Goal: Book appointment/travel/reservation

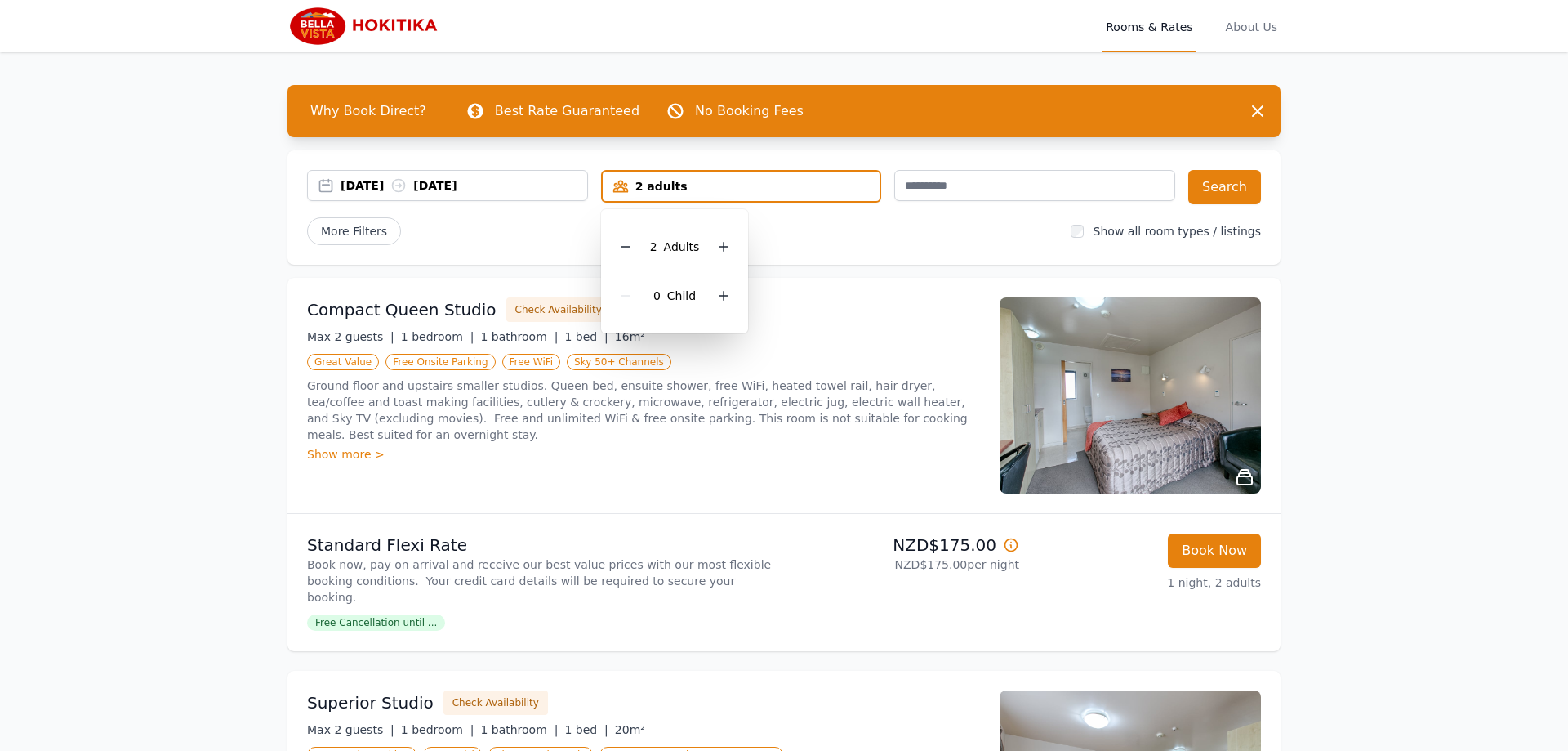
click at [879, 186] on div "2 adults" at bounding box center [741, 186] width 277 height 17
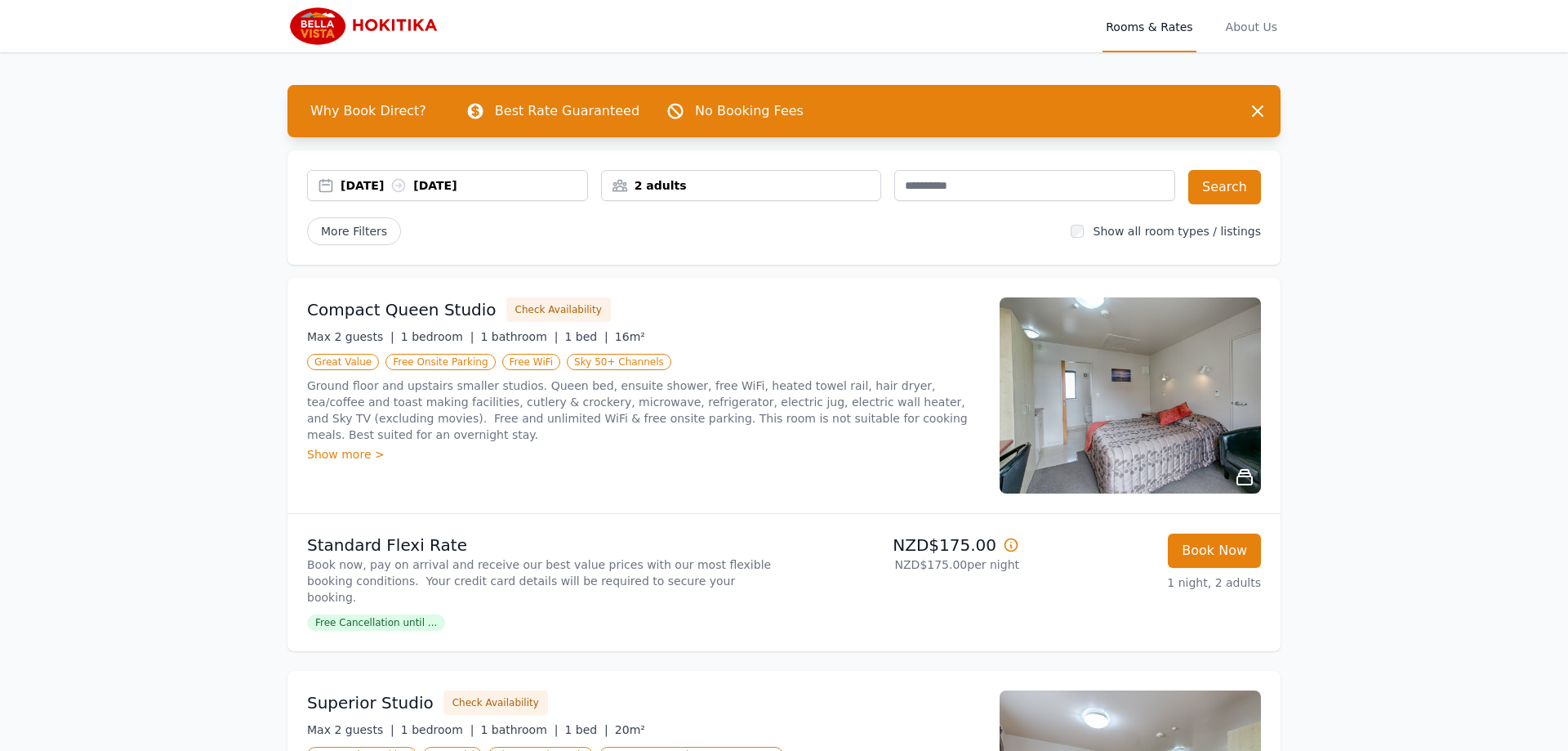
click at [879, 186] on div "2 adults" at bounding box center [741, 186] width 279 height 17
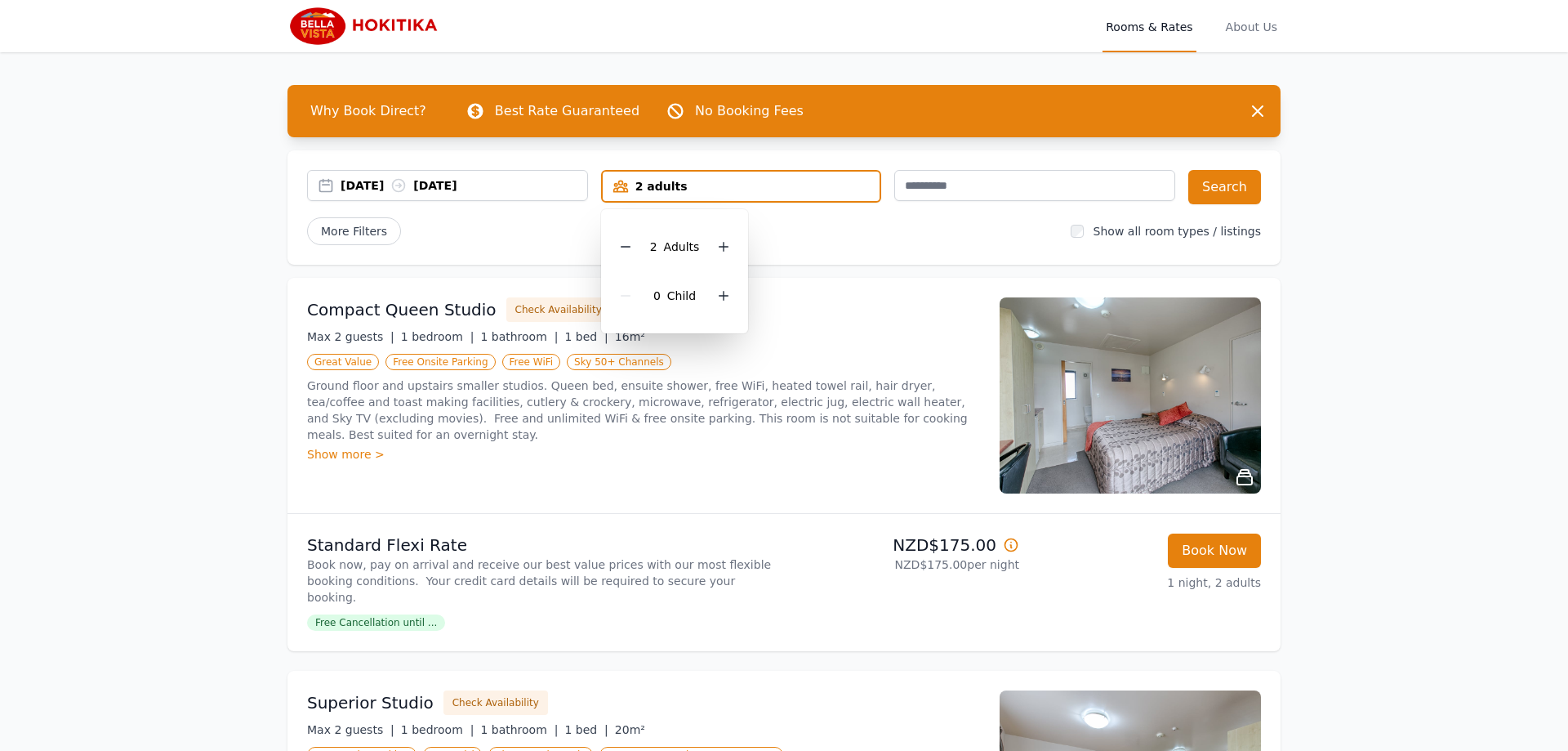
click at [853, 184] on div "2 adults" at bounding box center [741, 186] width 277 height 17
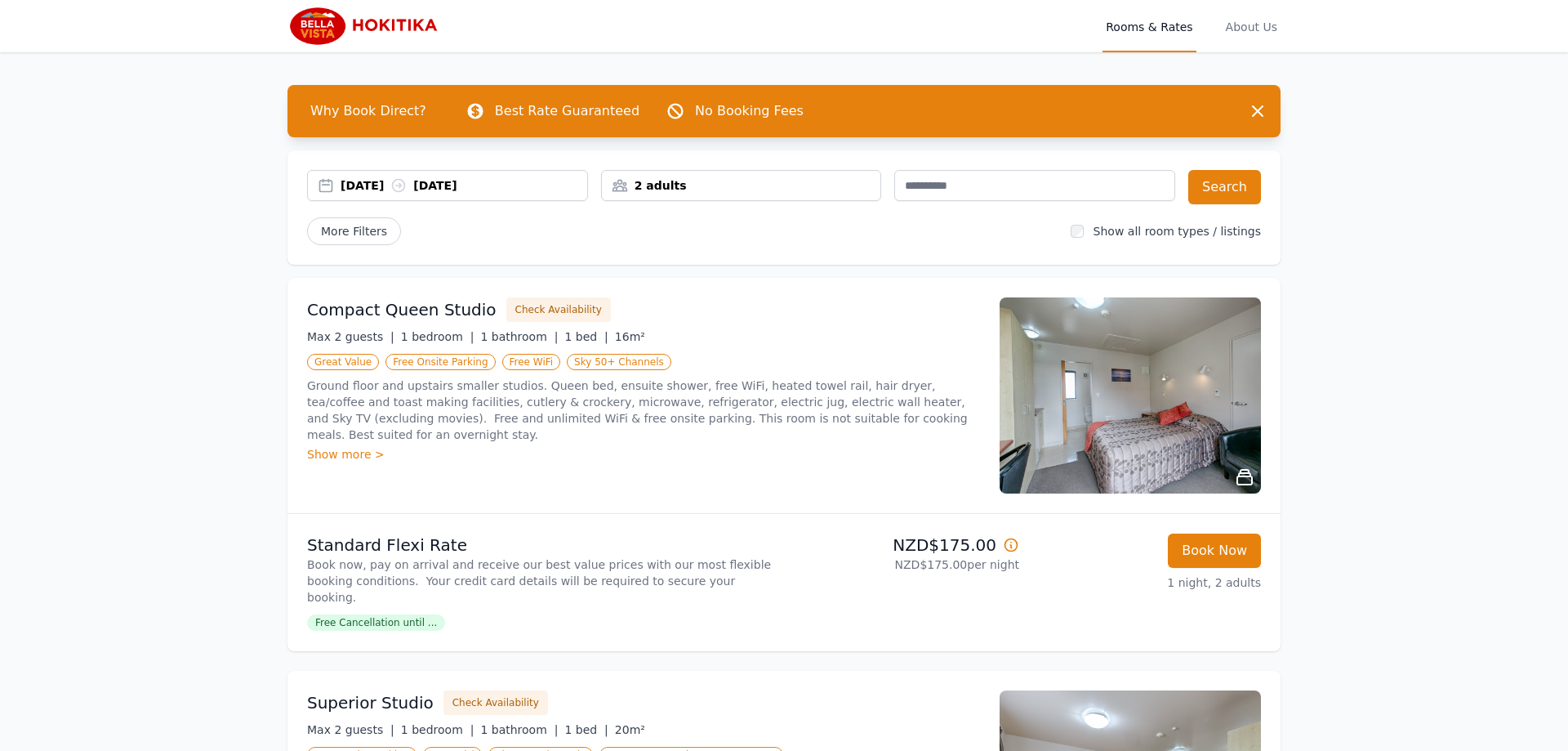
click at [806, 182] on div "2 adults" at bounding box center [741, 186] width 279 height 17
click at [876, 183] on div "2 adults" at bounding box center [741, 186] width 279 height 17
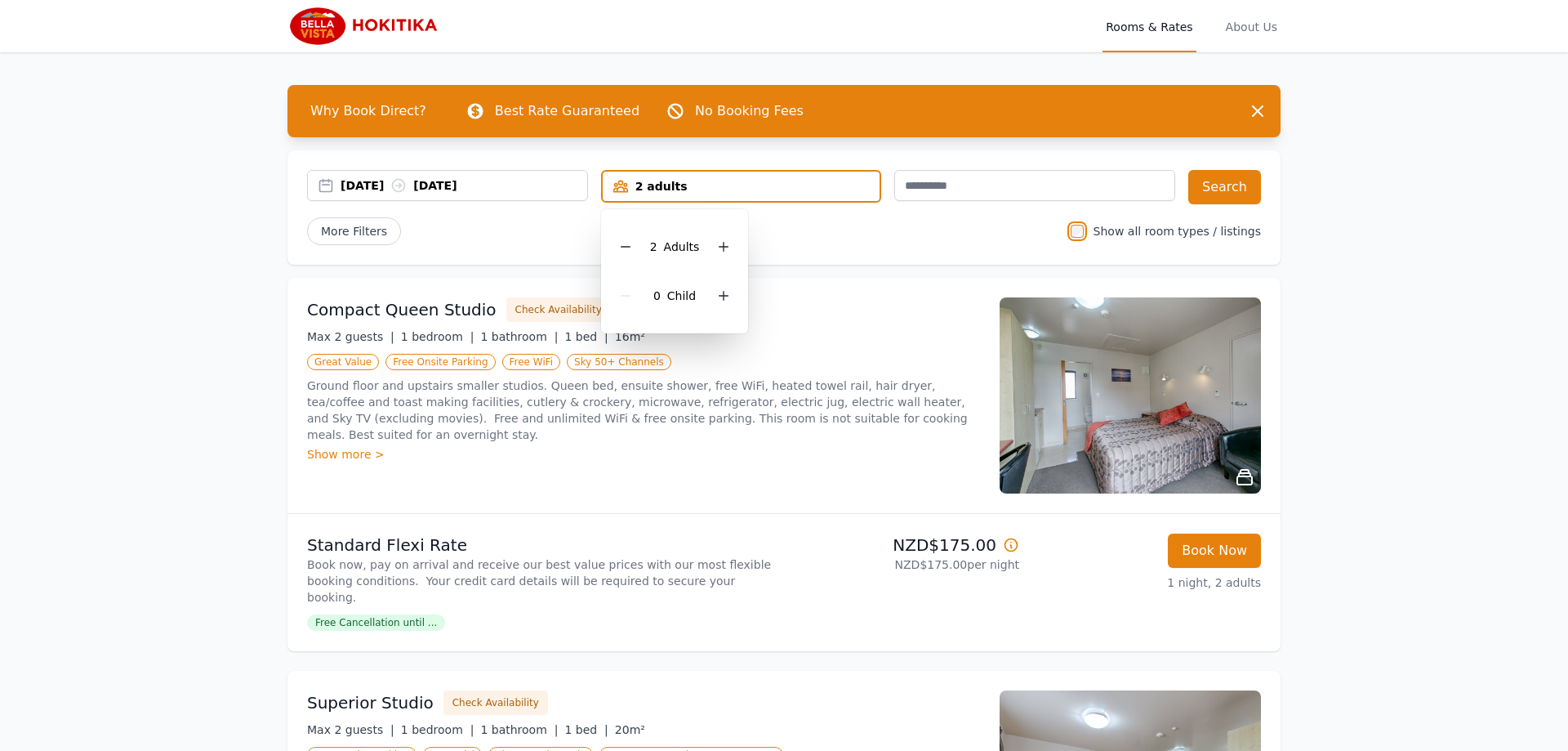
click at [876, 183] on div "2 adults" at bounding box center [741, 186] width 277 height 17
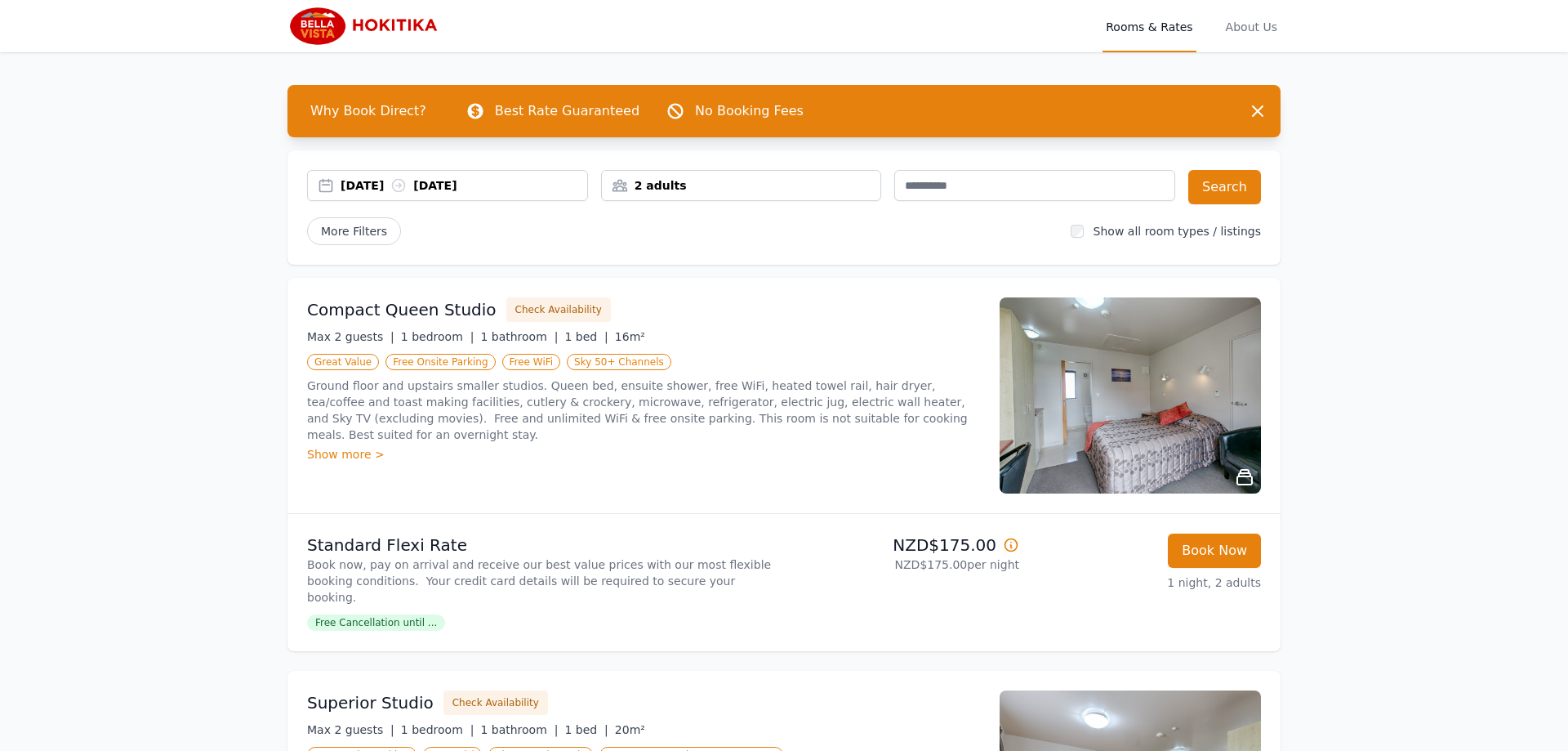
click at [347, 446] on div "Show more >" at bounding box center [643, 454] width 673 height 17
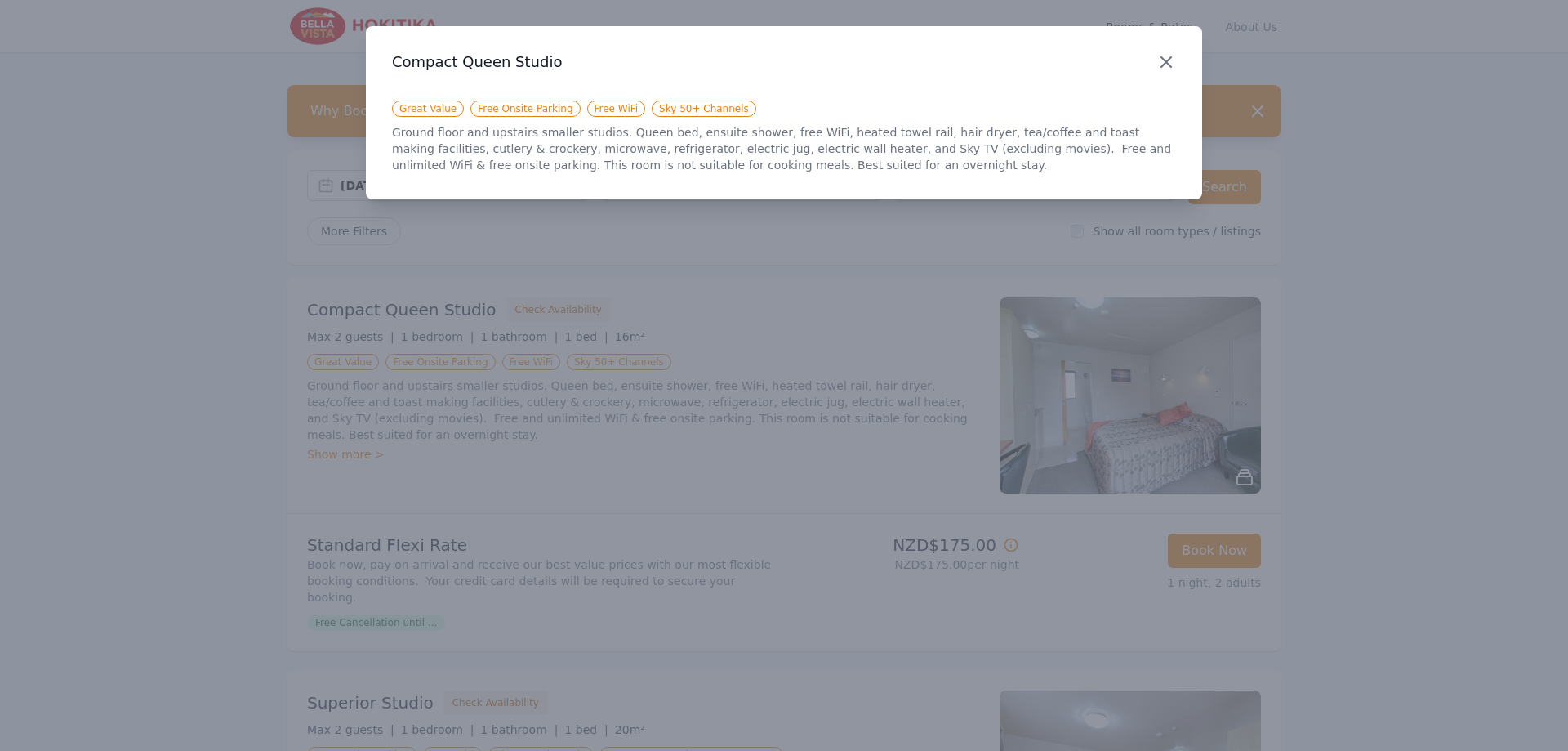
click at [1161, 54] on icon "button" at bounding box center [1166, 62] width 19 height 19
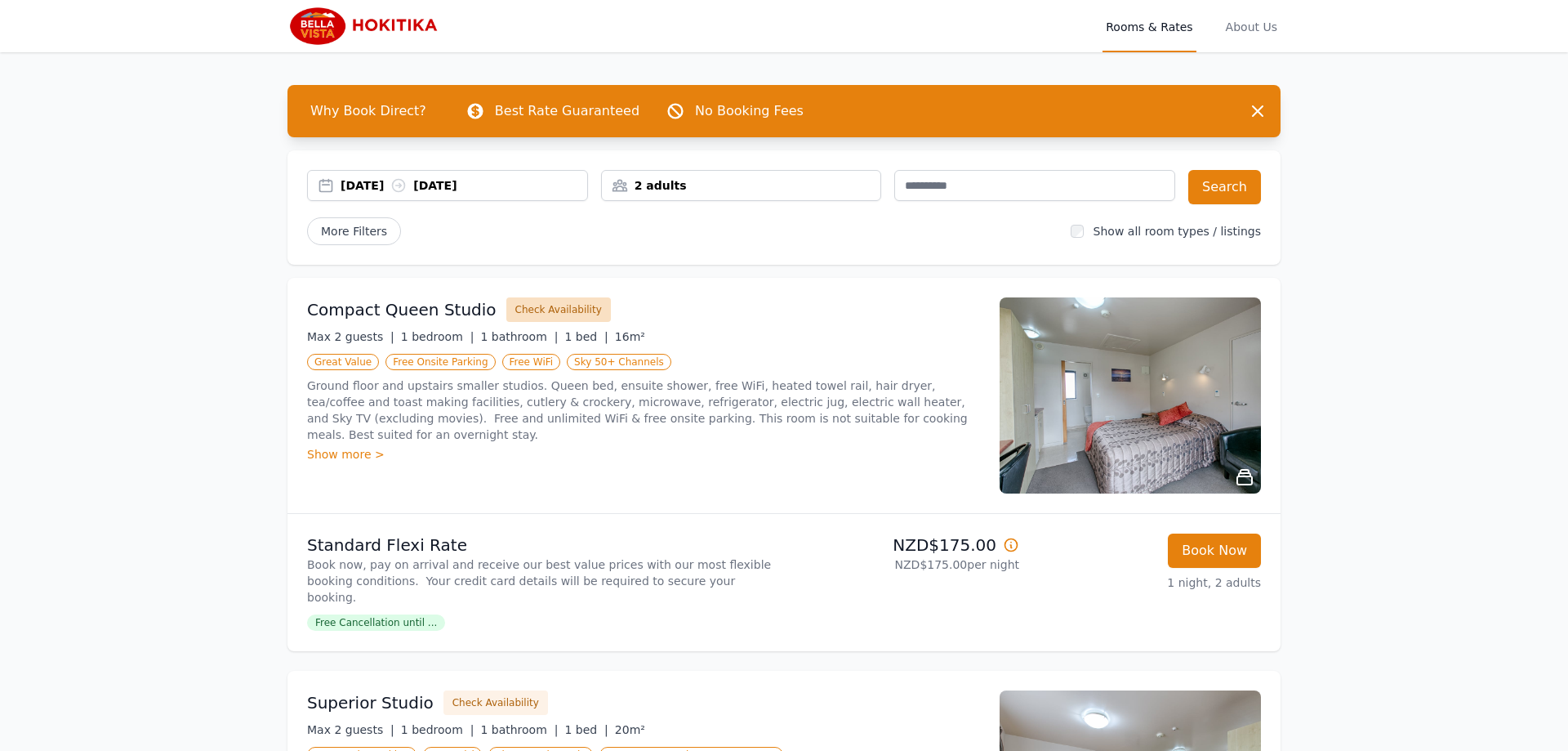
click at [537, 309] on button "Check Availability" at bounding box center [558, 310] width 104 height 25
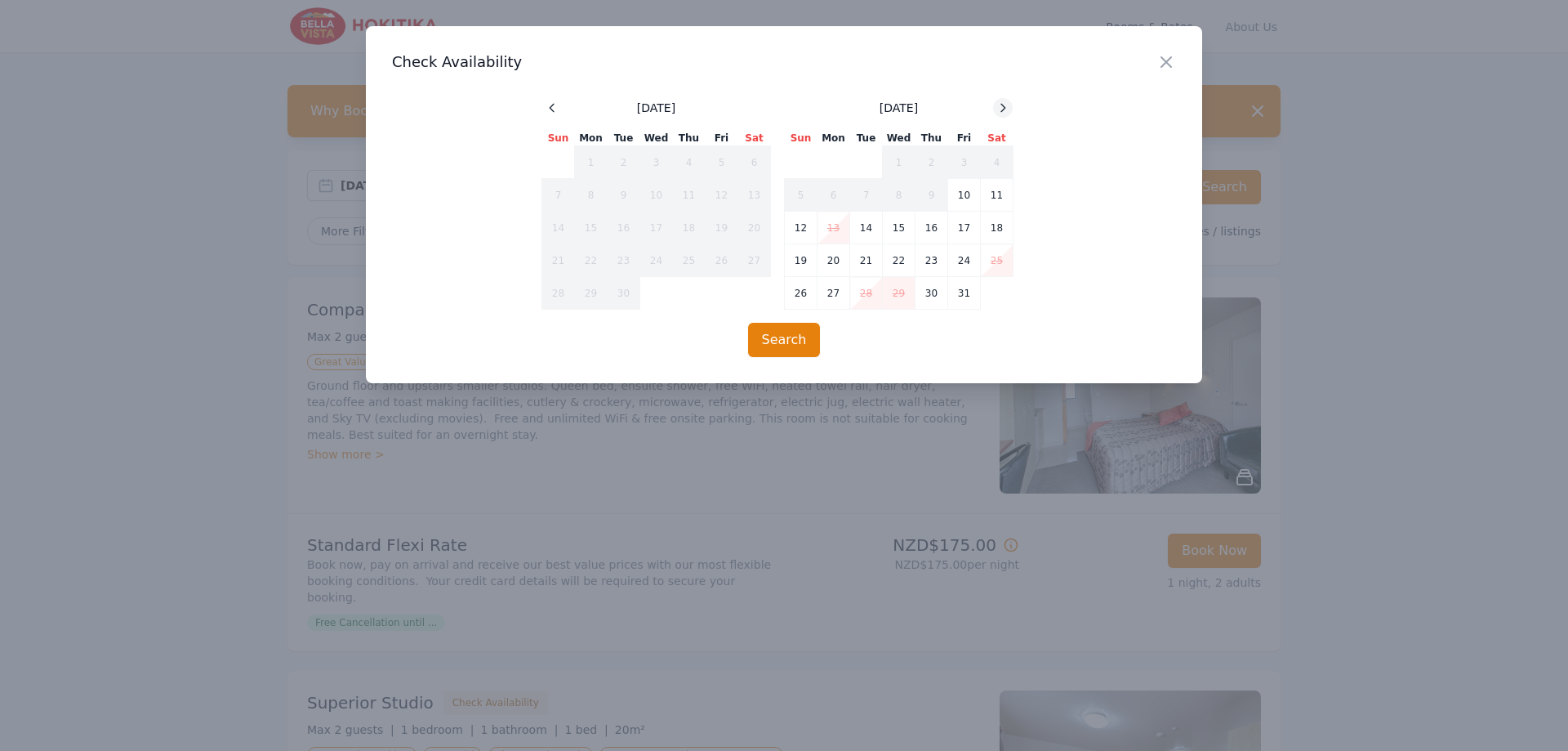
click at [1006, 113] on icon at bounding box center [1003, 108] width 13 height 13
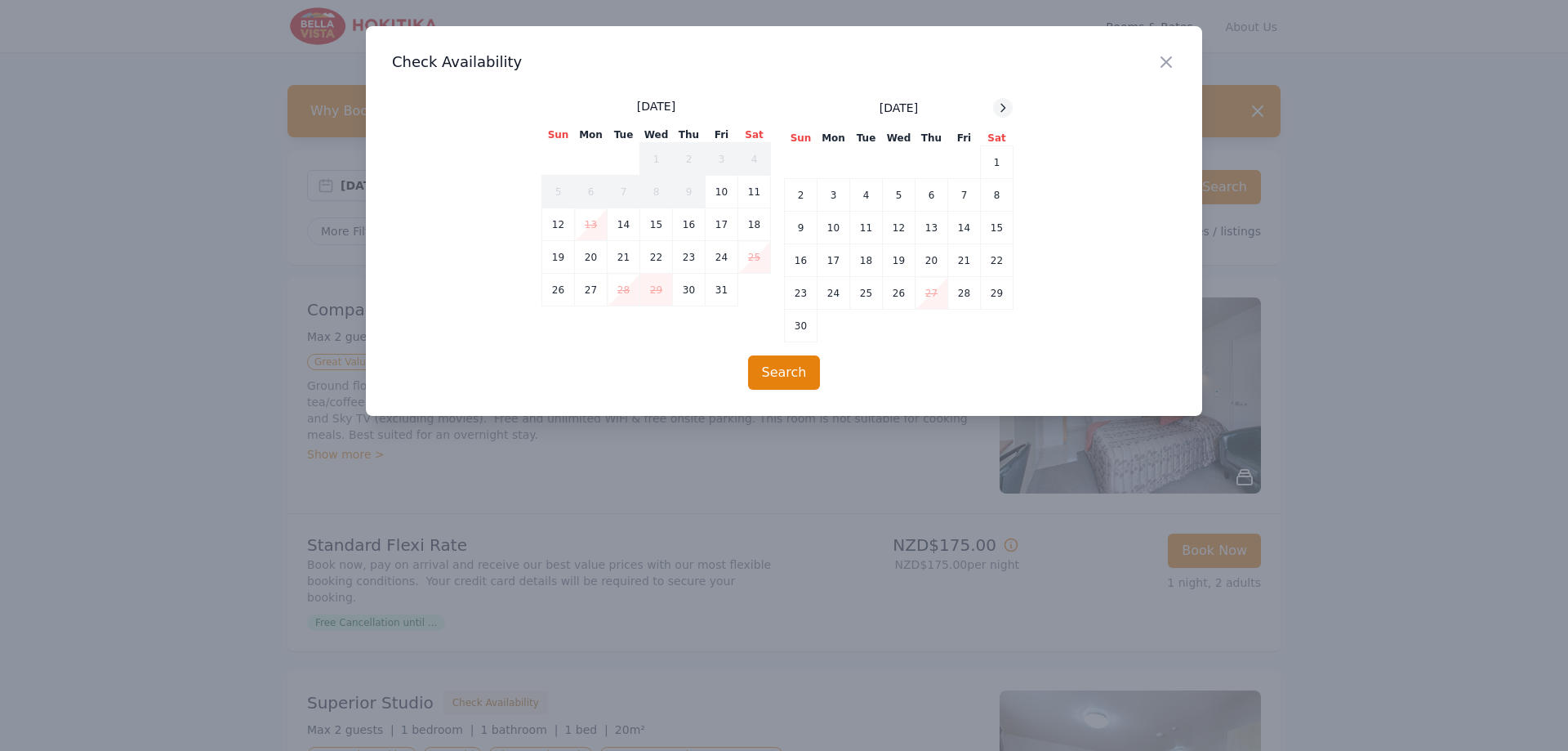
click at [1006, 113] on icon at bounding box center [1003, 108] width 13 height 13
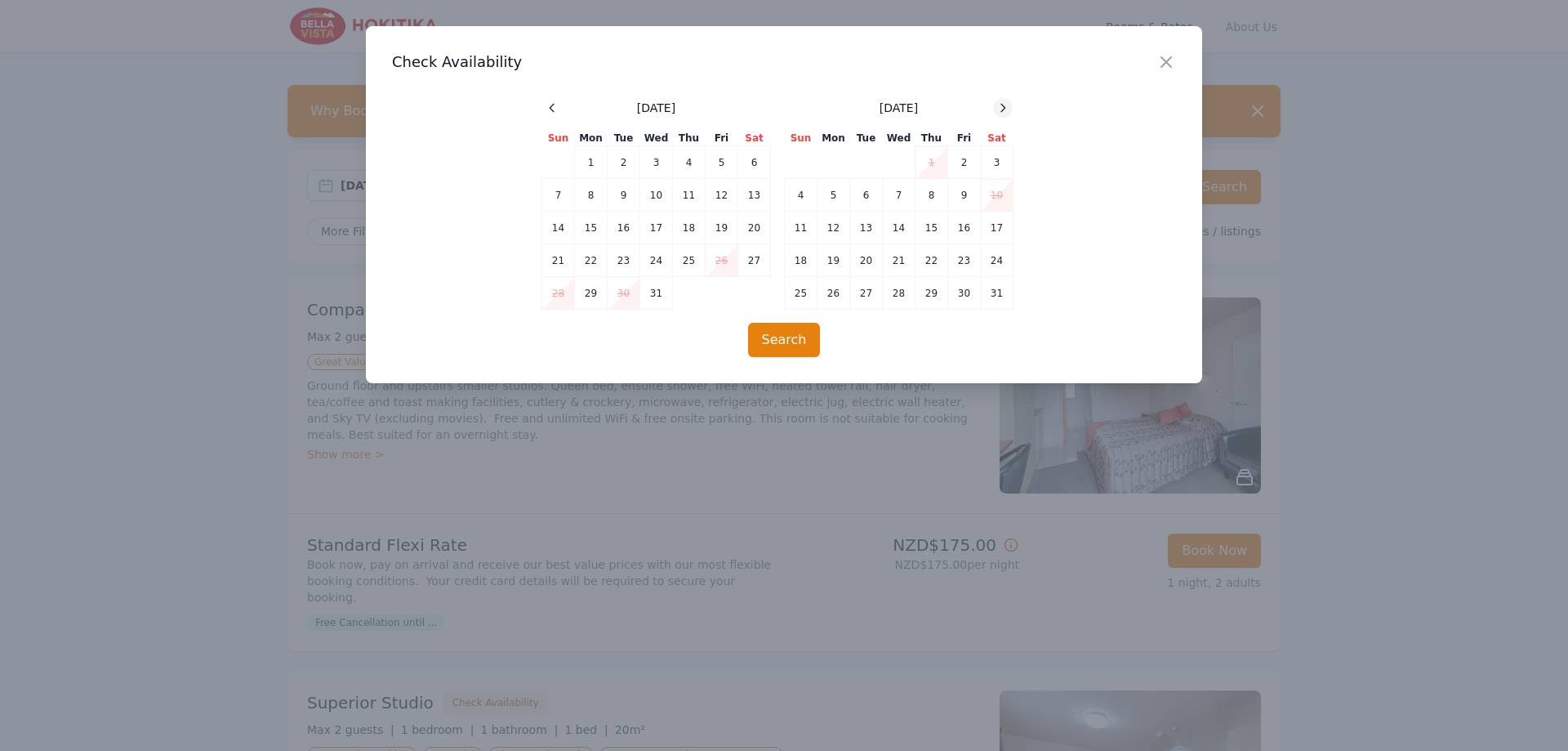
click at [1006, 113] on icon at bounding box center [1003, 108] width 13 height 13
click at [802, 227] on td "15" at bounding box center [801, 228] width 32 height 32
click at [833, 221] on td "16" at bounding box center [833, 228] width 32 height 32
click at [778, 341] on button "Search" at bounding box center [784, 340] width 73 height 34
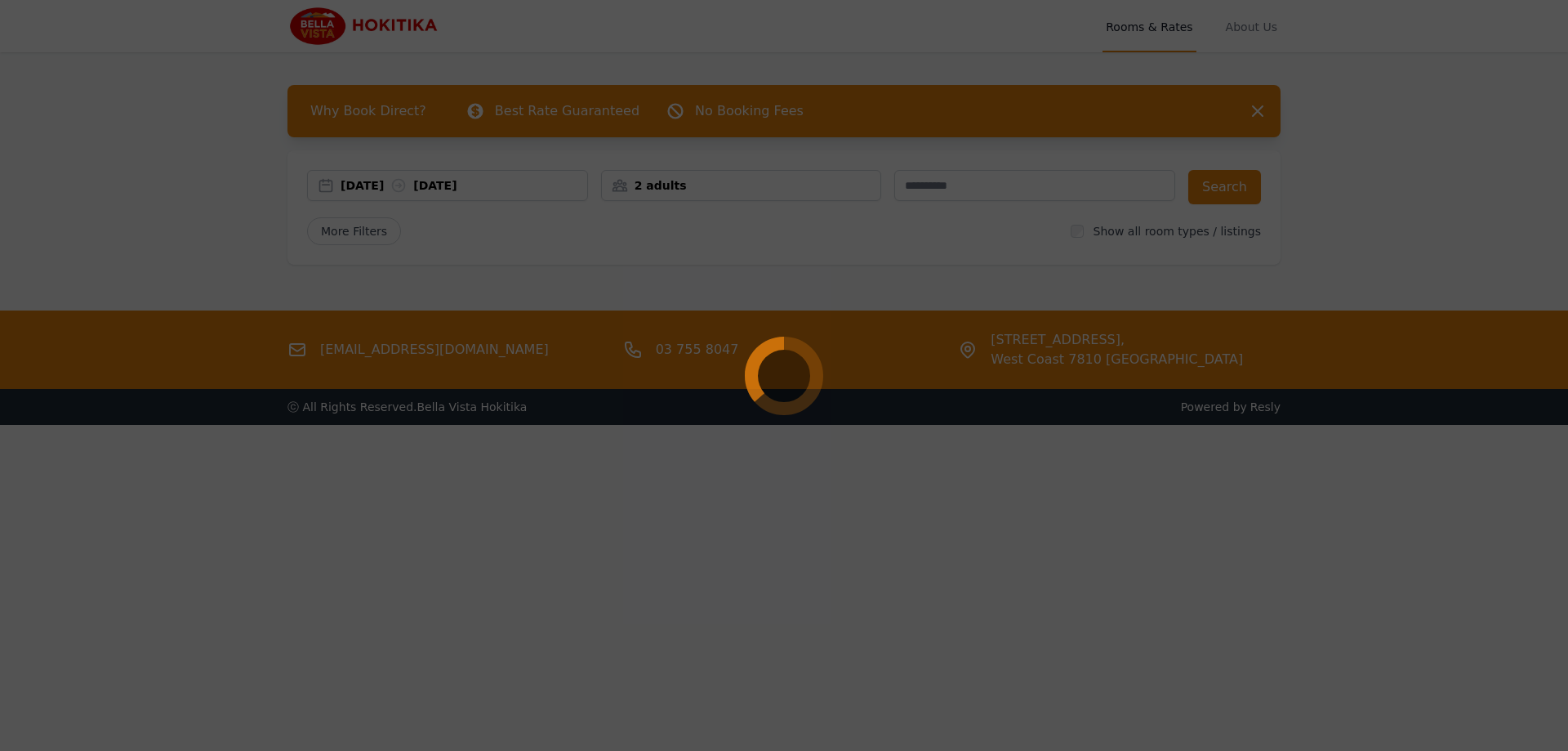
click at [625, 56] on div at bounding box center [784, 376] width 1568 height 751
